Goal: Task Accomplishment & Management: Manage account settings

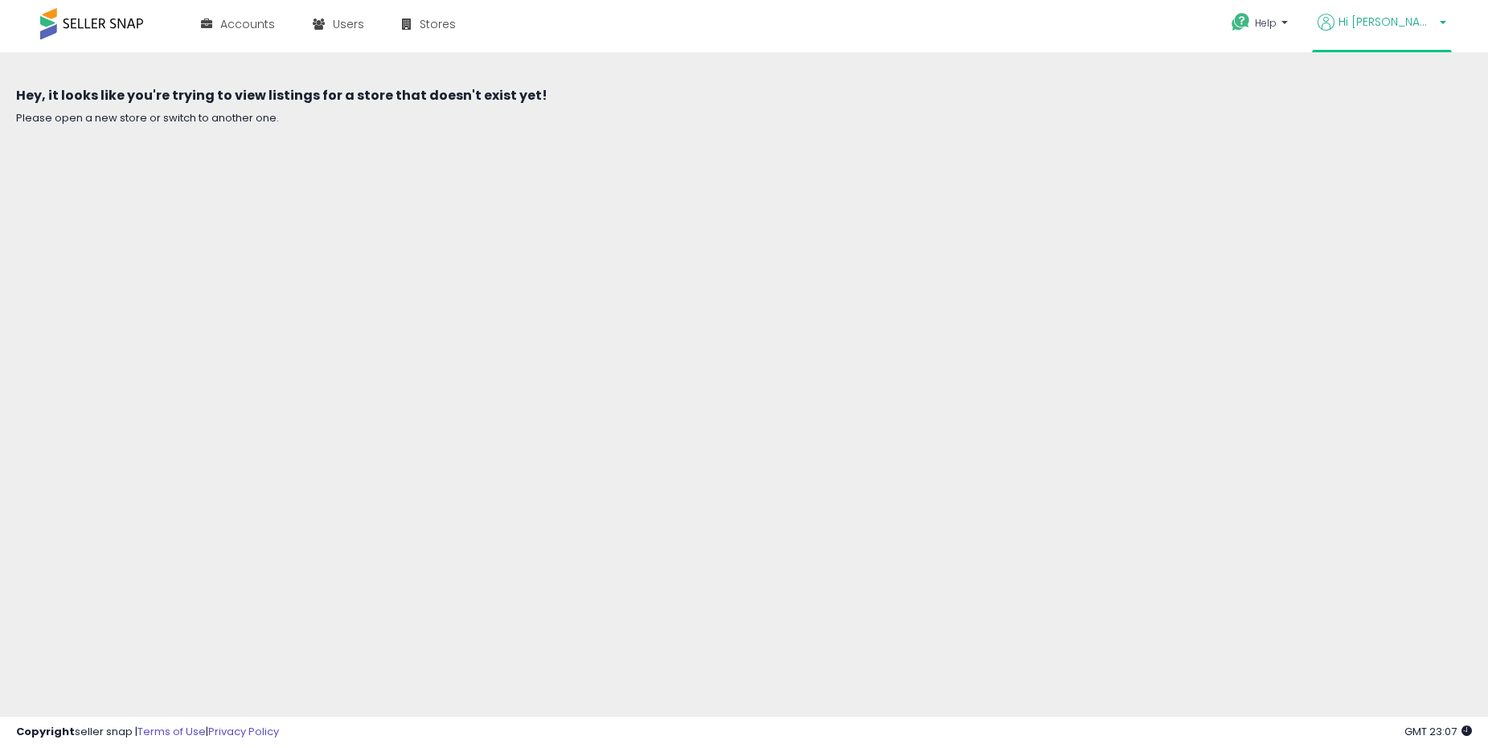
click at [1382, 35] on link "Hi [PERSON_NAME]" at bounding box center [1382, 32] width 129 height 36
click at [1385, 174] on link "Logout" at bounding box center [1394, 167] width 35 height 15
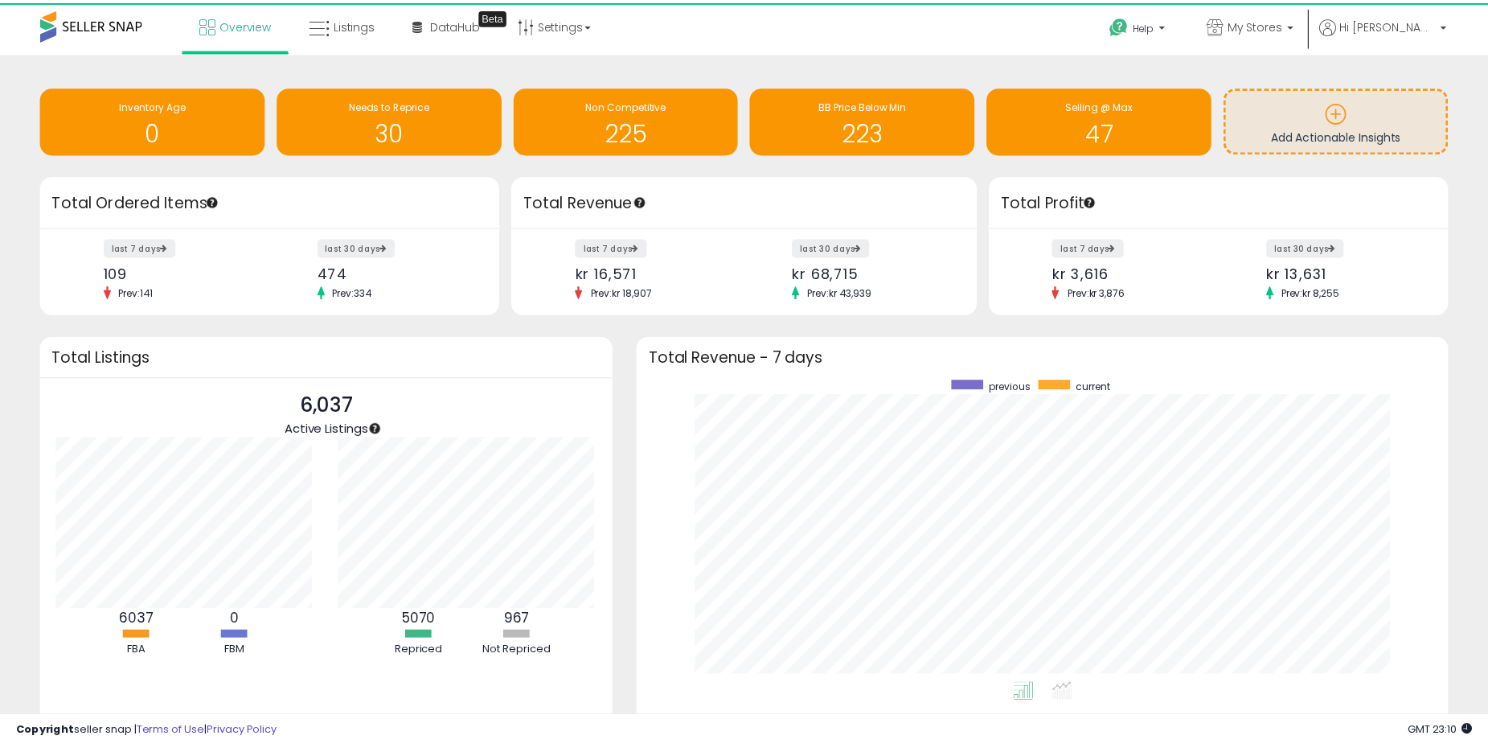
scroll to position [803751, 803276]
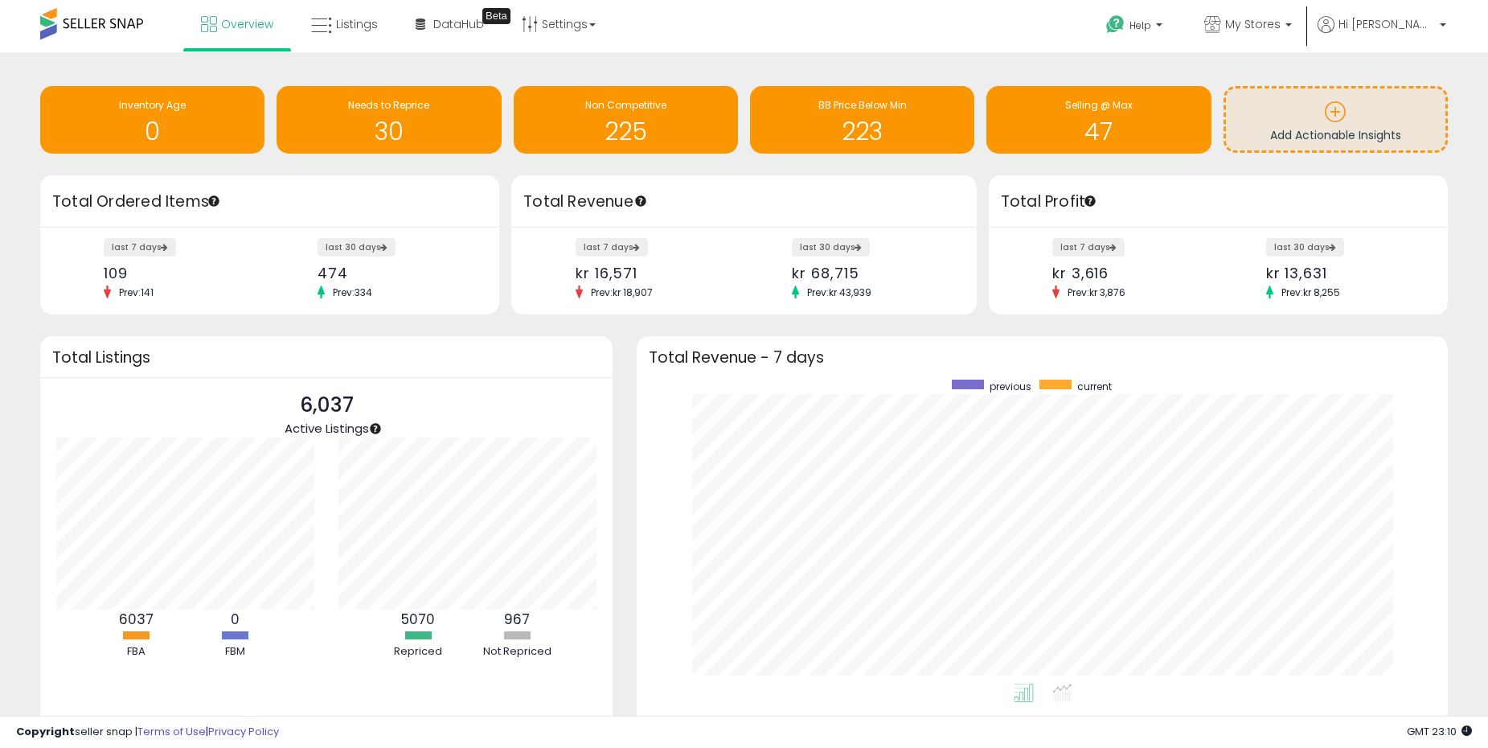
click at [1443, 14] on ul "Help Contact Support Search Knowledge Hub Request a Feature My Stores" at bounding box center [1270, 26] width 364 height 52
click at [1438, 19] on p "Hi [PERSON_NAME]" at bounding box center [1382, 26] width 129 height 20
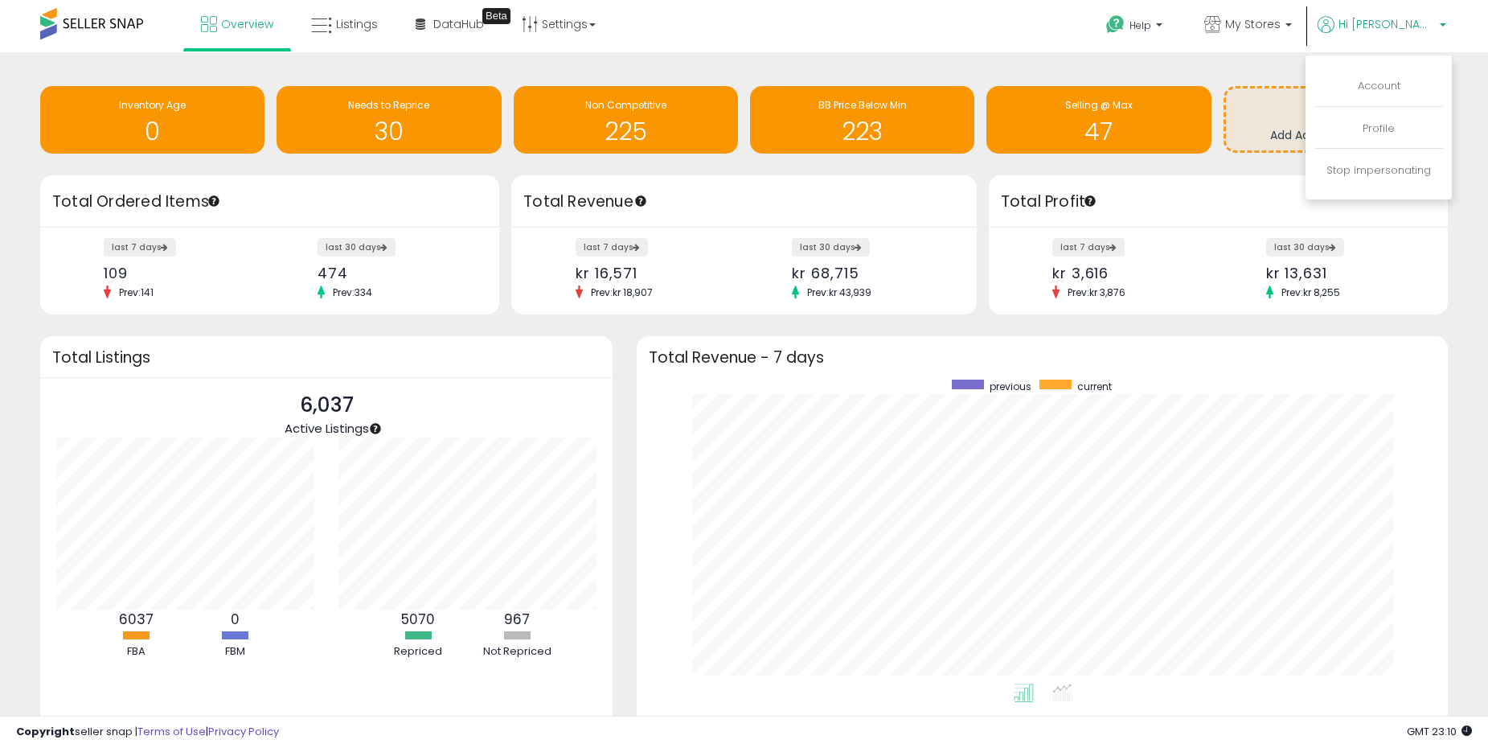
click at [1406, 180] on li "Stop impersonating" at bounding box center [1379, 170] width 129 height 39
click at [1403, 163] on link "Stop impersonating" at bounding box center [1379, 169] width 105 height 15
